Goal: Task Accomplishment & Management: Manage account settings

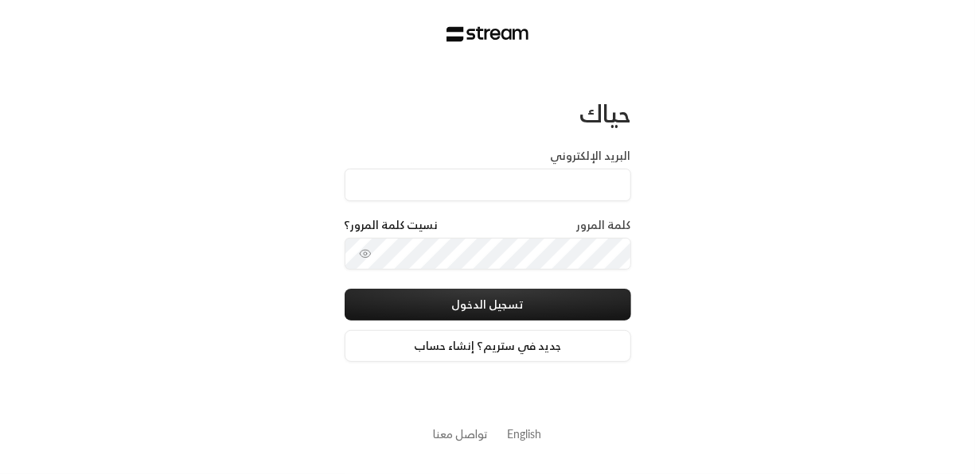
type input "[EMAIL_ADDRESS][DOMAIN_NAME]"
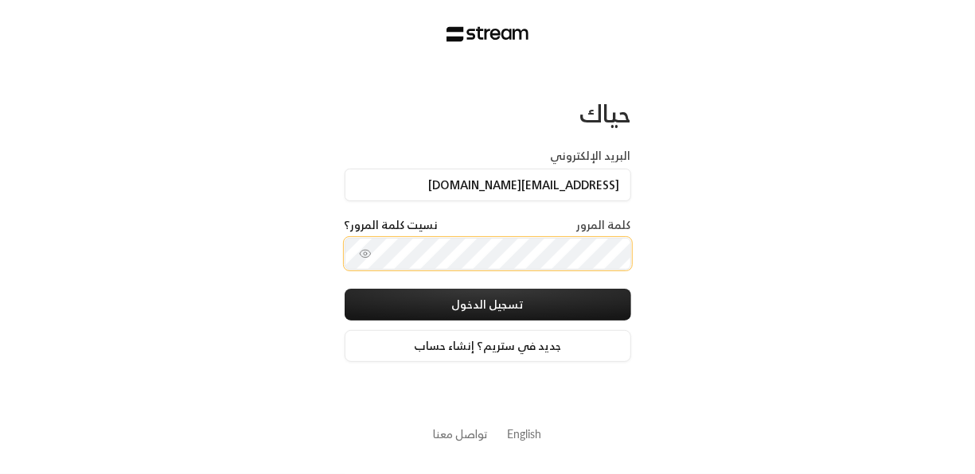
click at [345, 289] on button "تسجيل الدخول" at bounding box center [488, 305] width 287 height 32
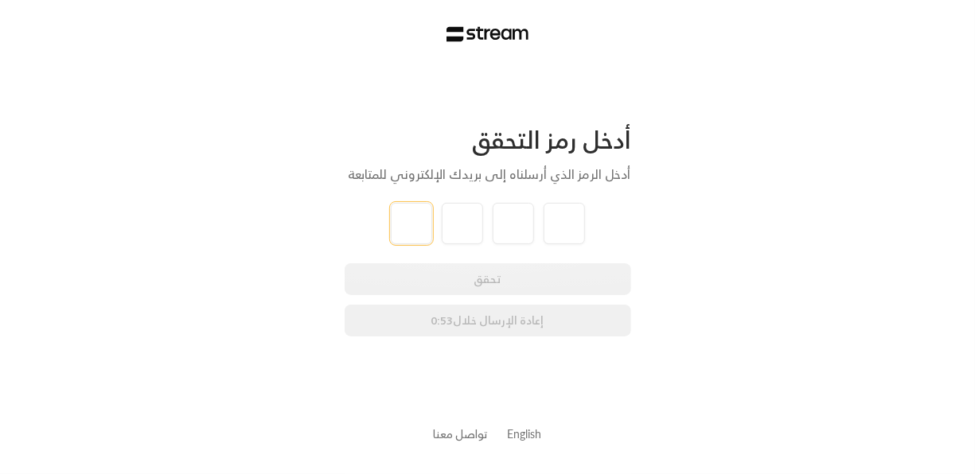
type input "3"
type input "1"
type input "9"
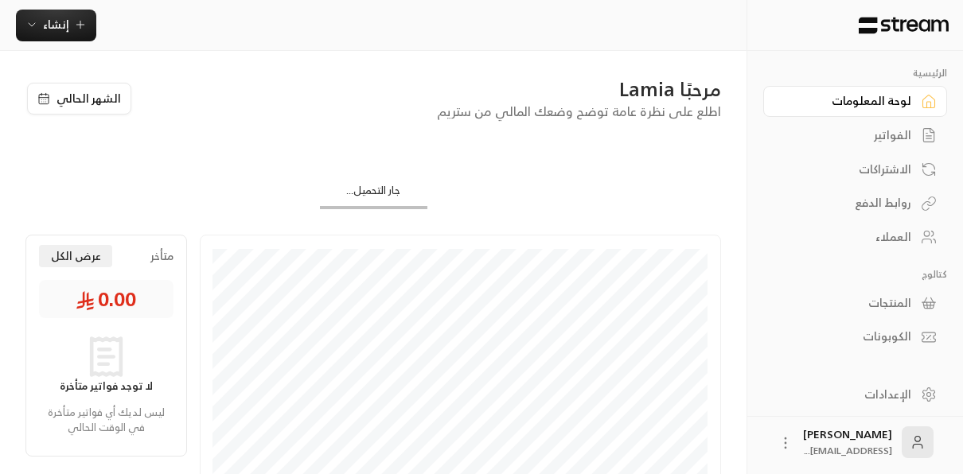
click at [900, 137] on div "الفواتير" at bounding box center [847, 135] width 128 height 16
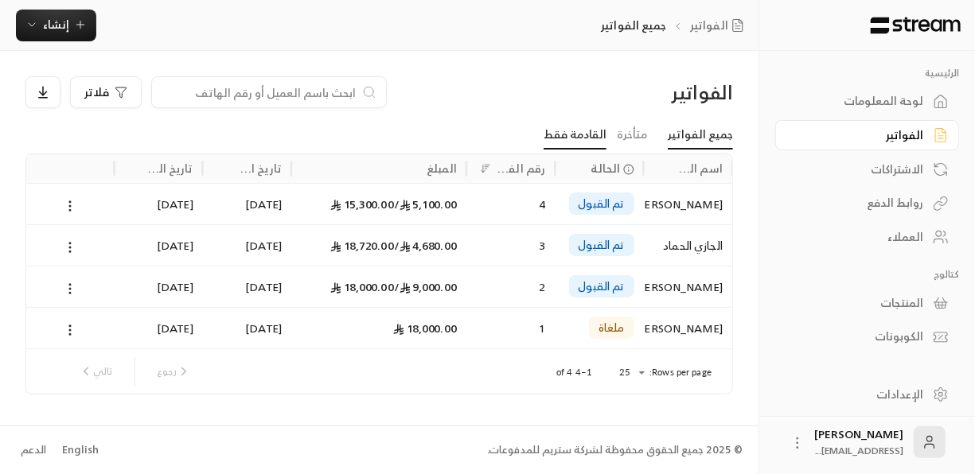
click at [591, 140] on link "القادمة فقط" at bounding box center [575, 135] width 63 height 29
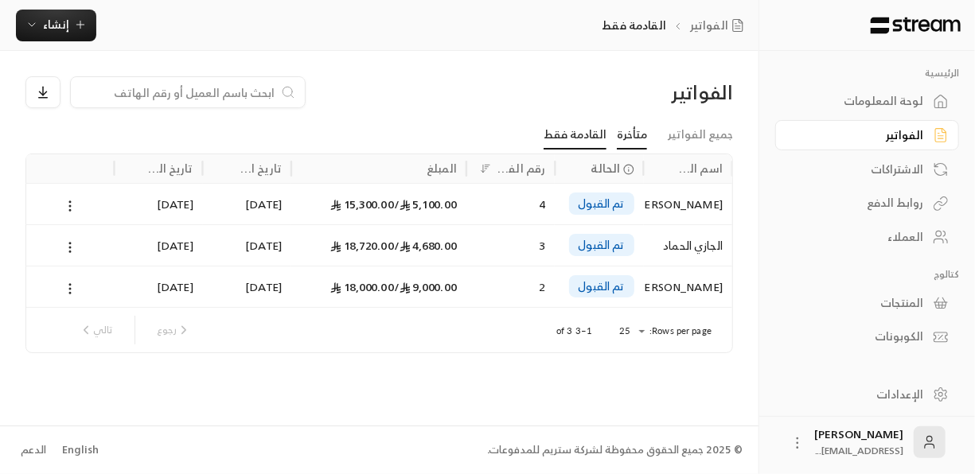
click at [642, 139] on link "متأخرة" at bounding box center [632, 135] width 30 height 29
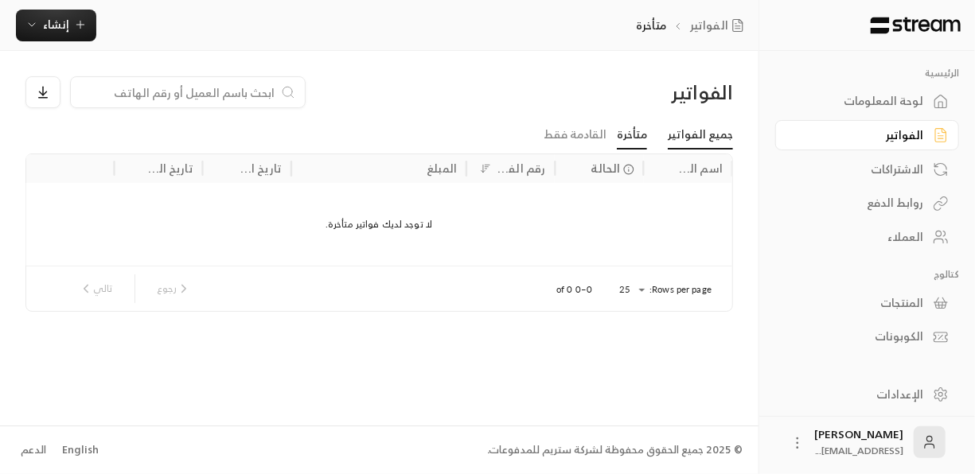
click at [712, 135] on link "جميع الفواتير" at bounding box center [700, 135] width 65 height 29
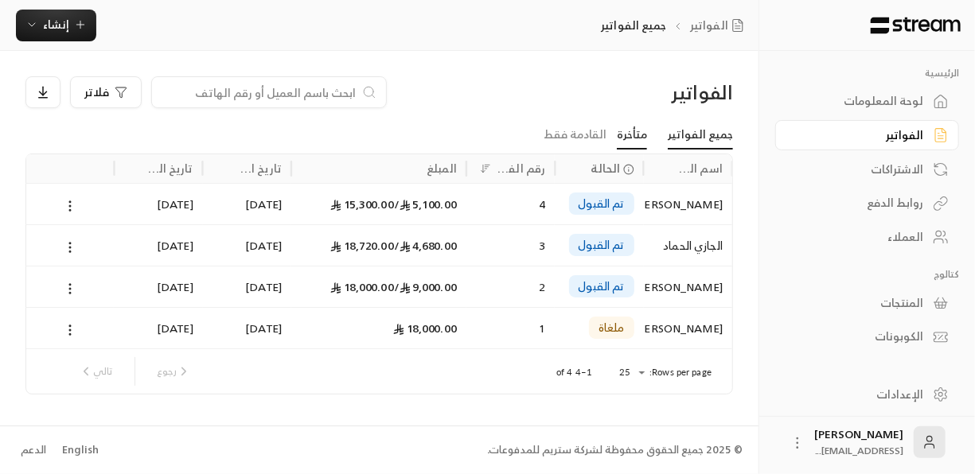
click at [638, 139] on link "متأخرة" at bounding box center [632, 135] width 30 height 29
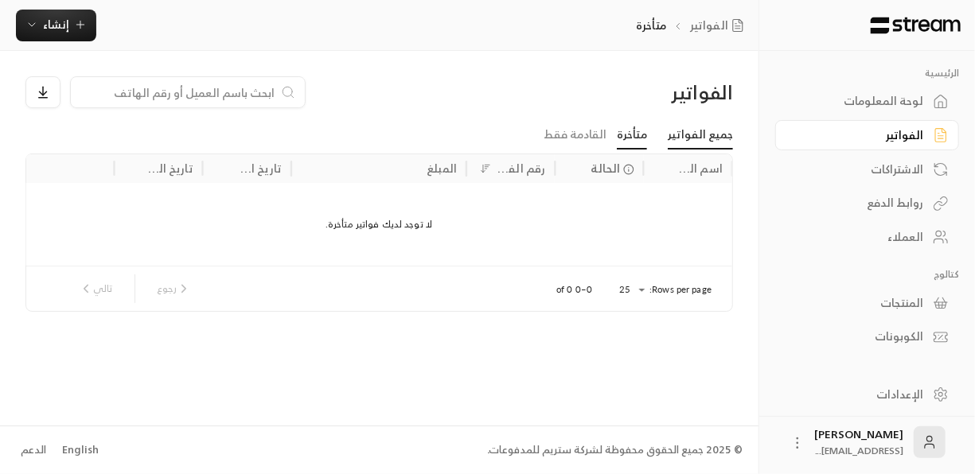
click at [705, 143] on link "جميع الفواتير" at bounding box center [700, 135] width 65 height 29
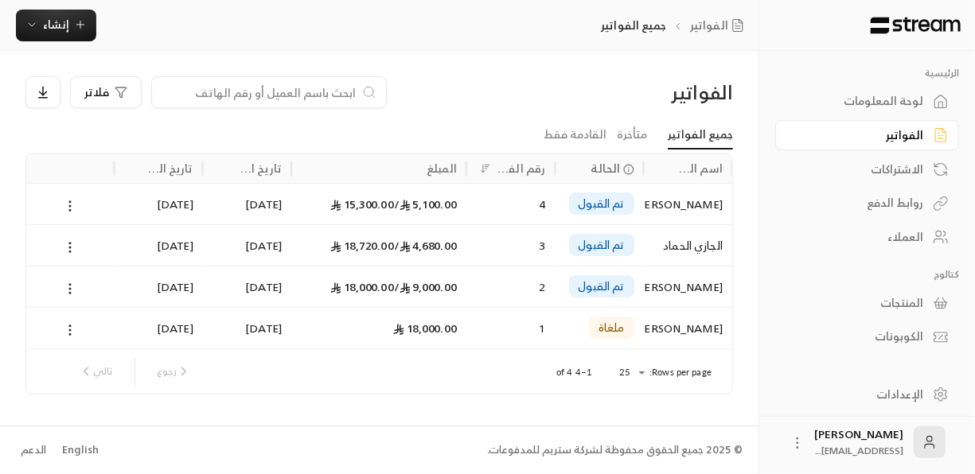
click at [78, 217] on div at bounding box center [69, 204] width 69 height 41
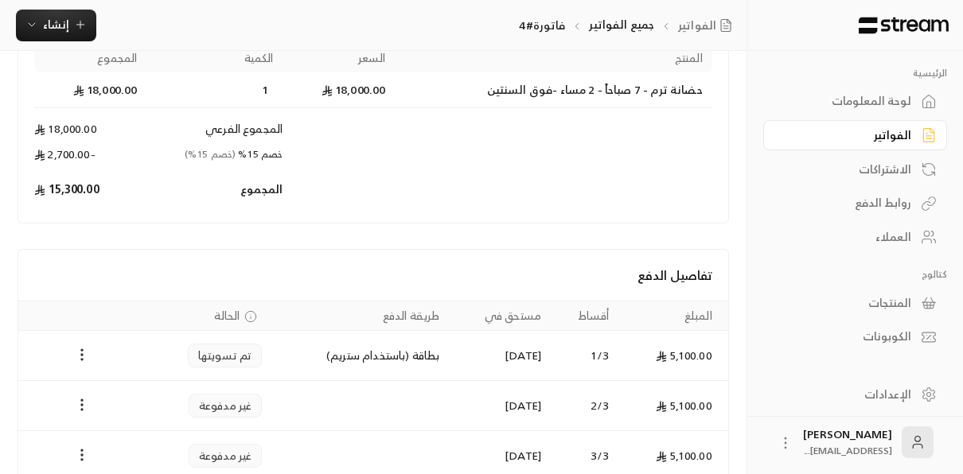
scroll to position [297, 0]
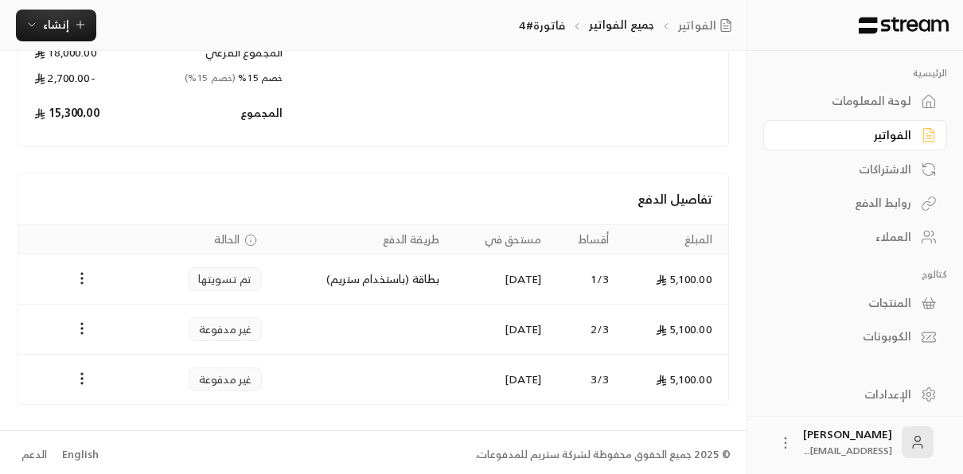
click at [244, 238] on icon "Payments" at bounding box center [250, 240] width 13 height 13
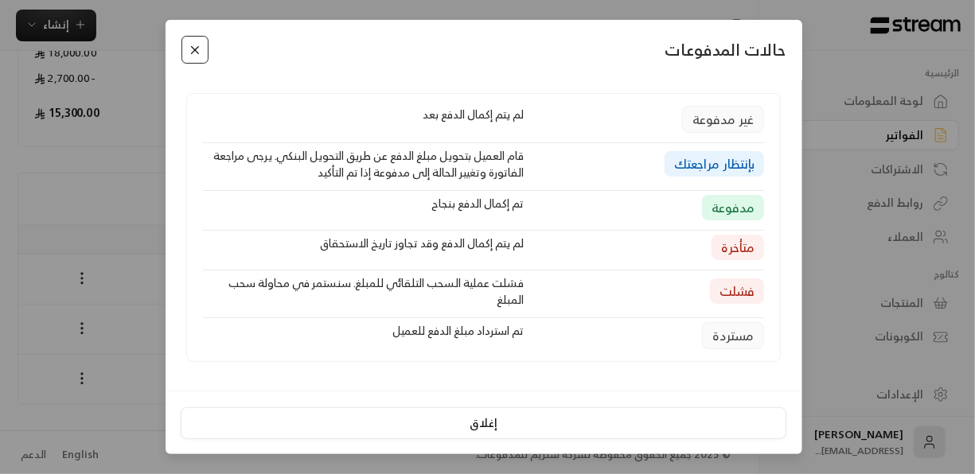
click at [203, 56] on button "Close" at bounding box center [196, 50] width 28 height 28
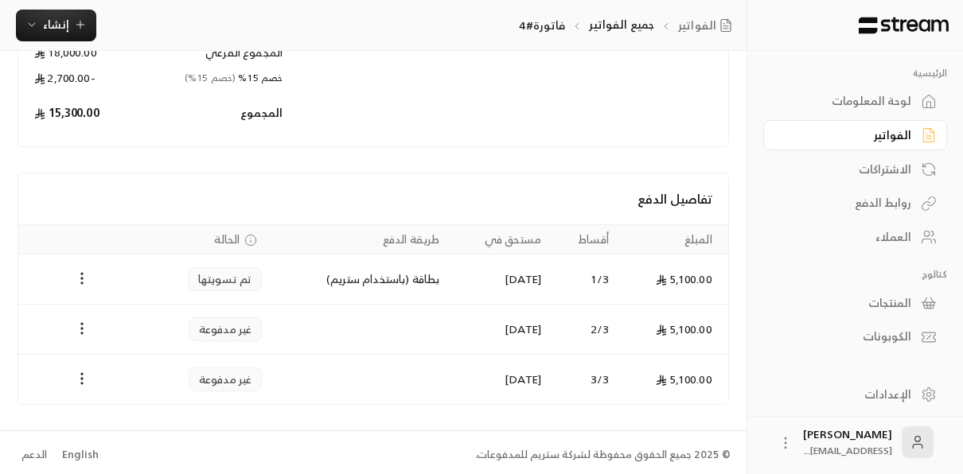
scroll to position [0, 0]
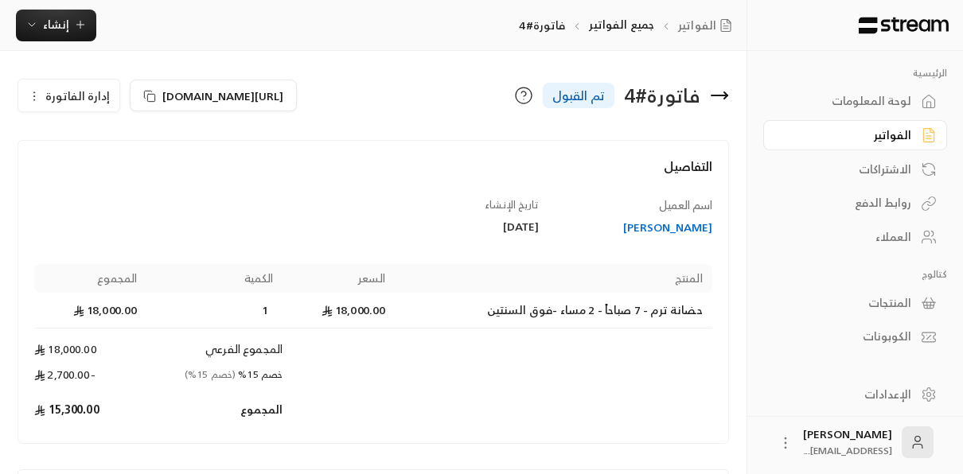
click at [721, 91] on icon at bounding box center [719, 95] width 19 height 19
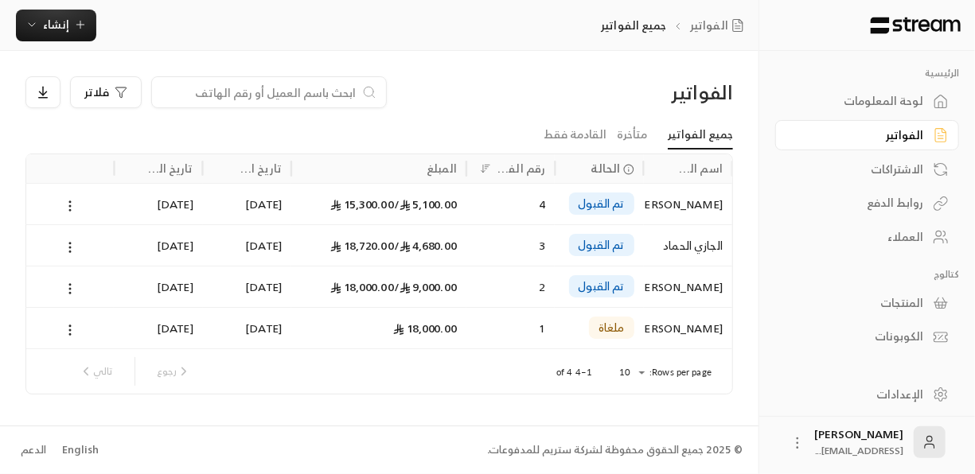
click at [208, 246] on div "[DATE]" at bounding box center [247, 244] width 88 height 41
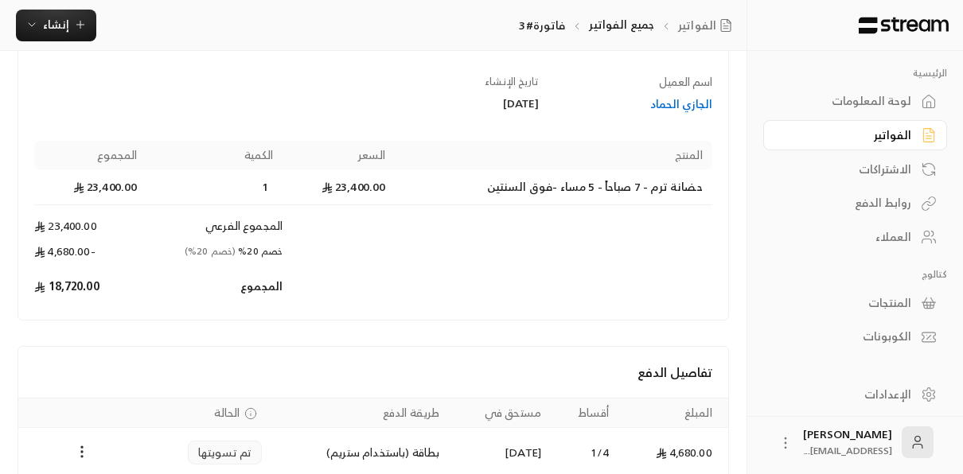
scroll to position [346, 0]
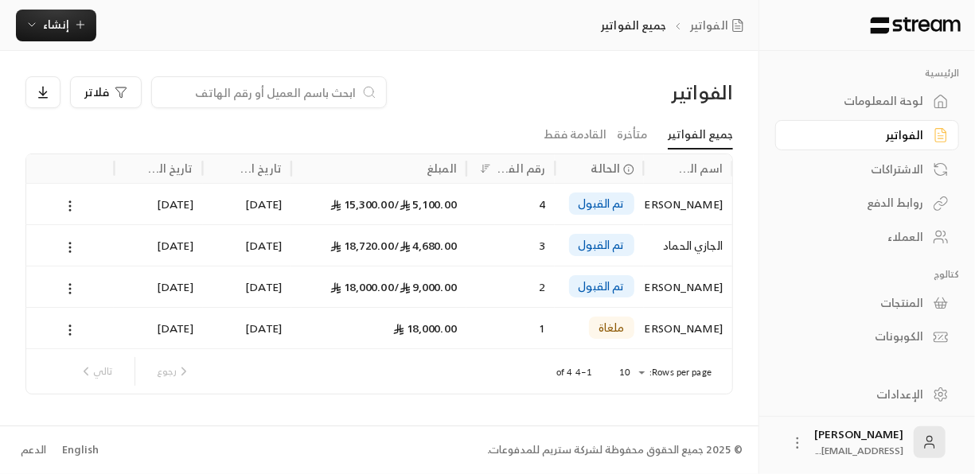
click at [330, 210] on div "5,100.00 / 15,300.00" at bounding box center [379, 204] width 156 height 41
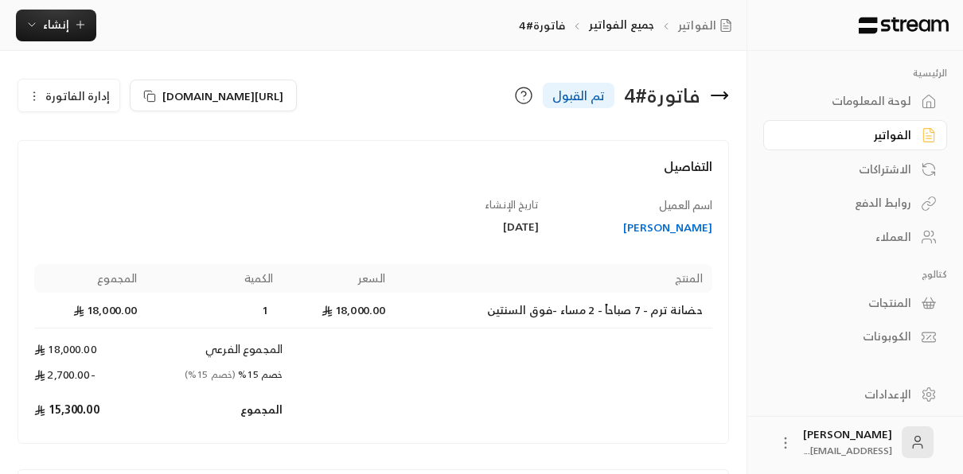
click at [721, 91] on icon at bounding box center [719, 95] width 19 height 19
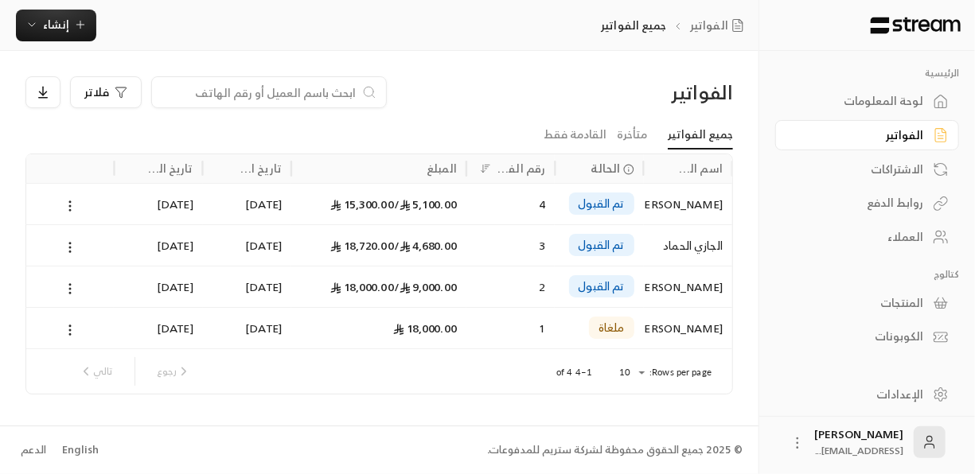
click at [639, 291] on div "تم القبول" at bounding box center [599, 286] width 88 height 41
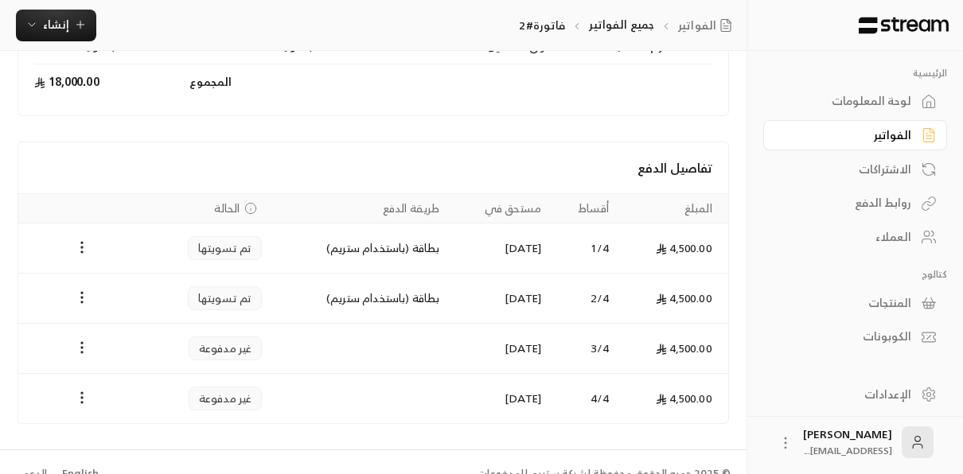
scroll to position [283, 0]
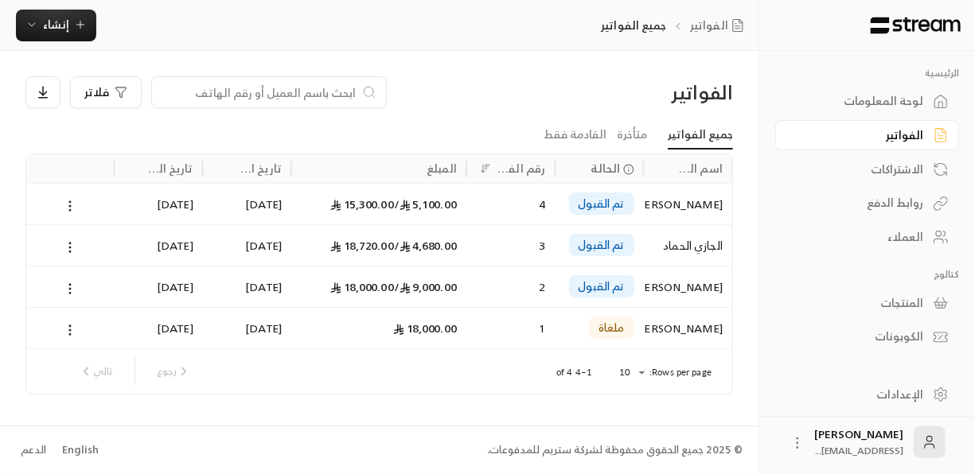
click at [685, 211] on div "[PERSON_NAME]" at bounding box center [688, 204] width 69 height 41
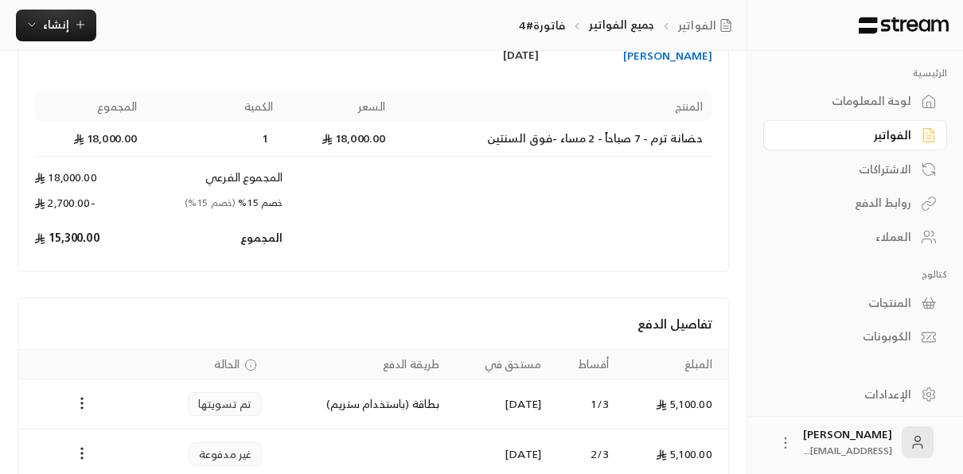
scroll to position [297, 0]
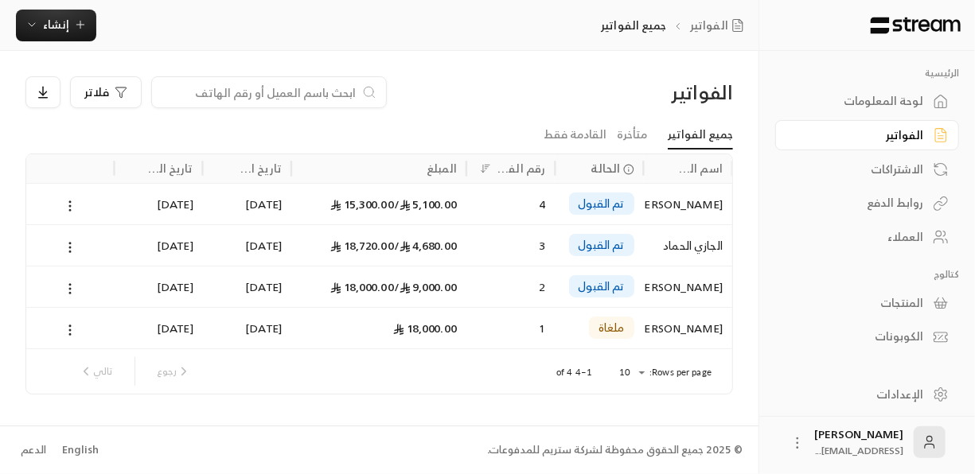
click at [643, 239] on div "تم القبول" at bounding box center [599, 244] width 88 height 41
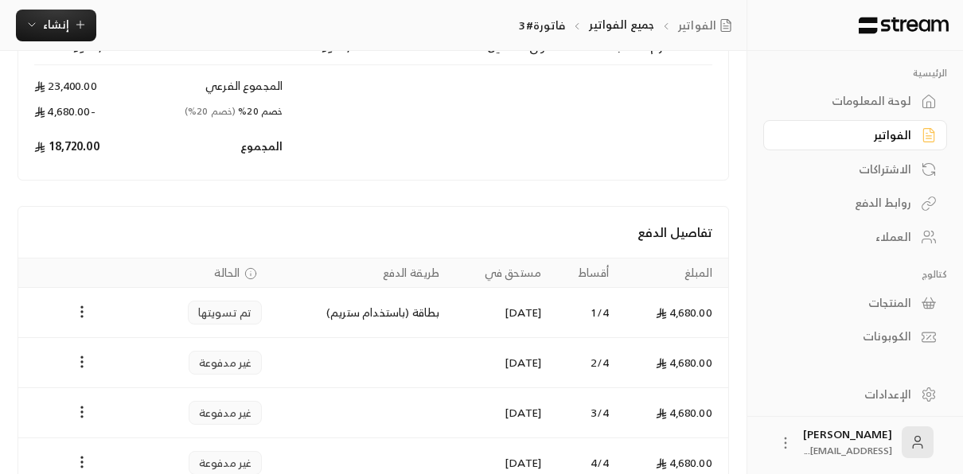
scroll to position [346, 0]
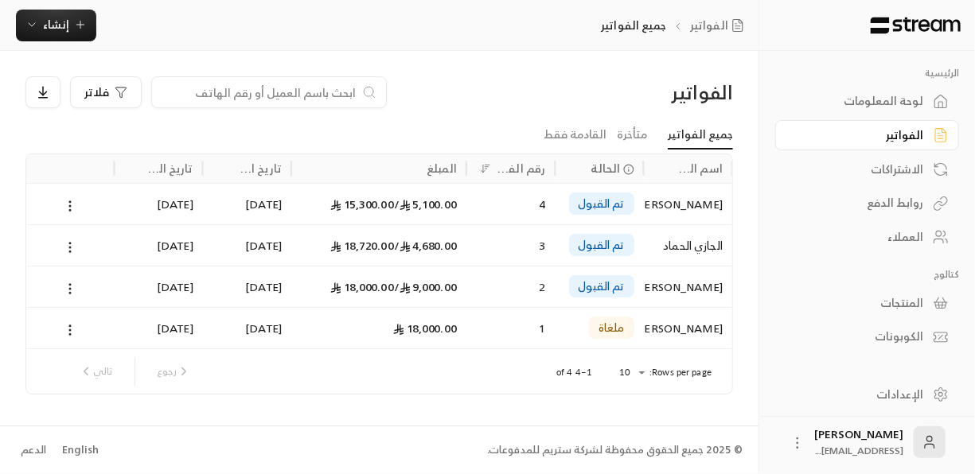
click at [620, 135] on li "متأخرة" at bounding box center [632, 135] width 51 height 29
click at [588, 132] on link "القادمة فقط" at bounding box center [575, 135] width 63 height 29
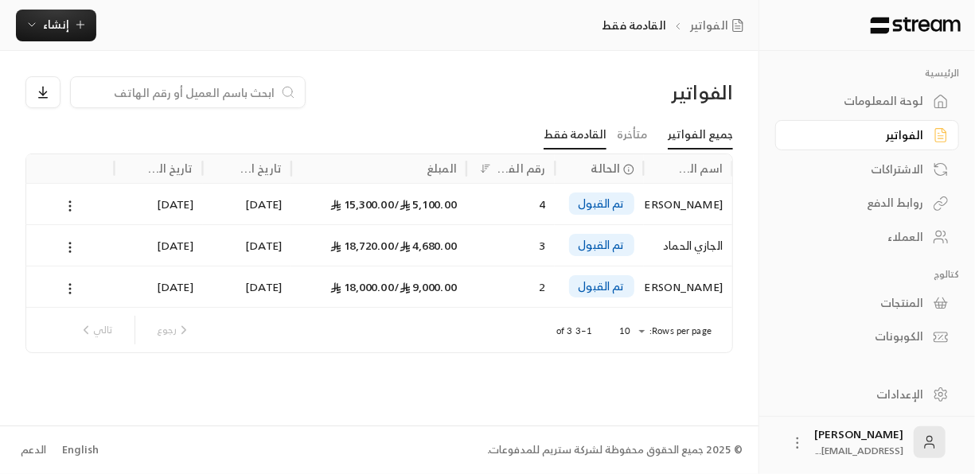
click at [693, 131] on link "جميع الفواتير" at bounding box center [700, 135] width 65 height 29
